Goal: Information Seeking & Learning: Find specific fact

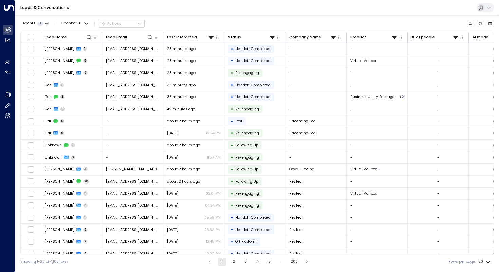
click at [401, 4] on div "Leads & Conversations" at bounding box center [257, 8] width 484 height 16
click at [150, 38] on icon at bounding box center [150, 37] width 4 height 4
type input "**********"
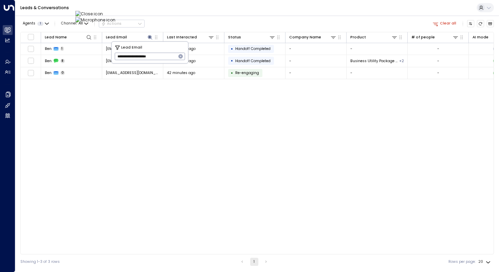
click at [90, 109] on div "Lead Name Lead Email Last Interacted Status Company Name Product # of people AI…" at bounding box center [257, 143] width 474 height 222
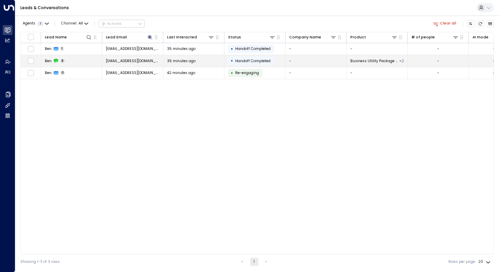
click at [51, 62] on span "Ben" at bounding box center [48, 60] width 7 height 5
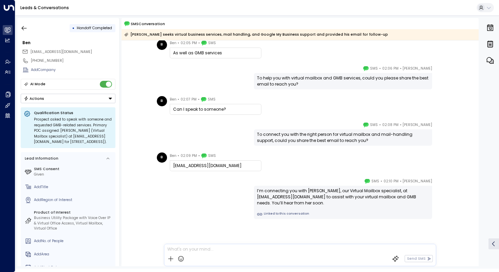
click at [151, 118] on div "[DATE] B Ben • 02:05 PM • SMS This is [PERSON_NAME] im looking for virtual busi…" at bounding box center [300, 100] width 357 height 340
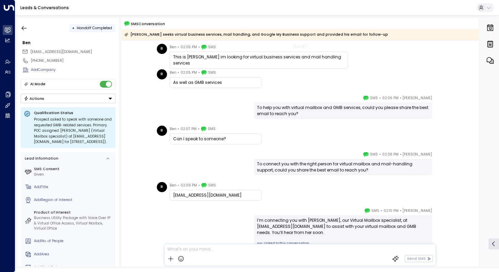
scroll to position [81, 0]
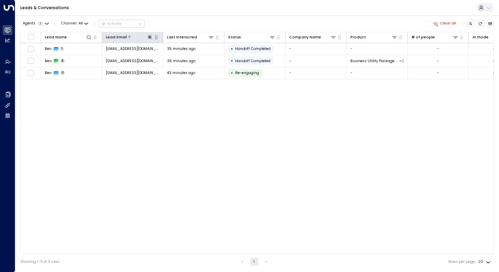
click at [148, 39] on icon at bounding box center [149, 37] width 5 height 5
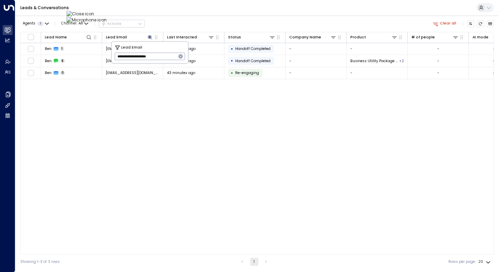
click at [181, 57] on icon "button" at bounding box center [181, 56] width 4 height 4
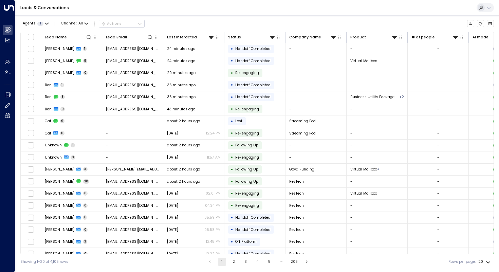
click at [186, 18] on div "Agents 1 Channel: All Actions" at bounding box center [257, 24] width 474 height 12
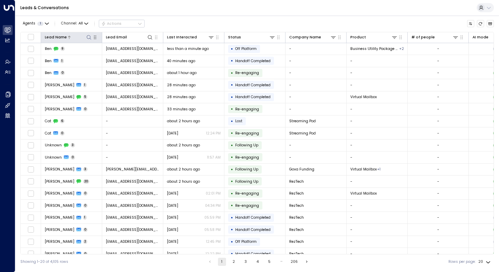
click at [89, 40] on button at bounding box center [89, 37] width 6 height 6
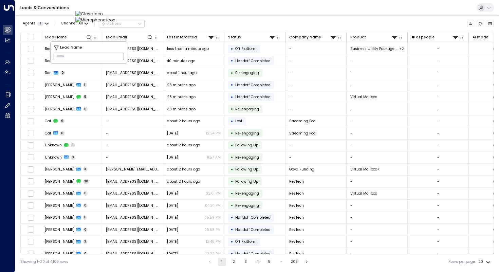
type input "*********"
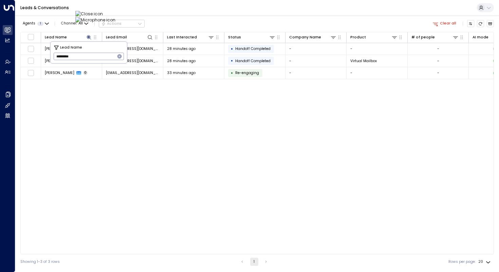
click at [117, 116] on div "Lead Name Lead Email Last Interacted Status Company Name Product # of people AI…" at bounding box center [257, 143] width 474 height 222
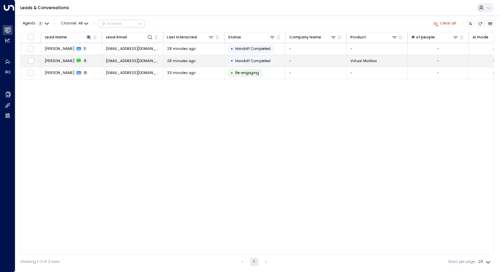
click at [57, 61] on span "[PERSON_NAME]" at bounding box center [60, 60] width 30 height 5
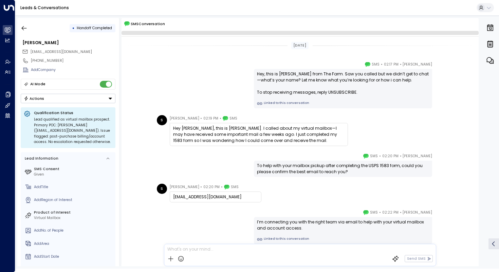
scroll to position [29, 0]
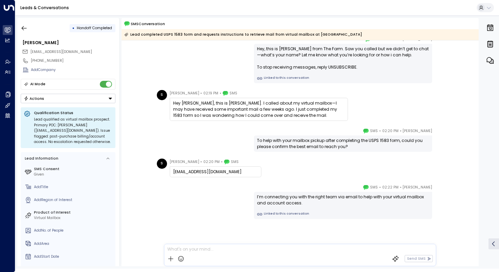
click at [148, 148] on div "[PERSON_NAME] • 02:20 PM • SMS To help with your mailbox pickup after completin…" at bounding box center [300, 140] width 357 height 24
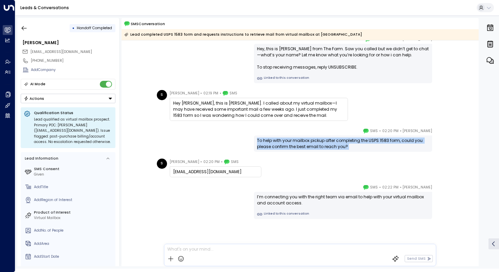
click at [148, 148] on div "[PERSON_NAME] • 02:20 PM • SMS To help with your mailbox pickup after completin…" at bounding box center [300, 140] width 357 height 24
